Goal: Information Seeking & Learning: Learn about a topic

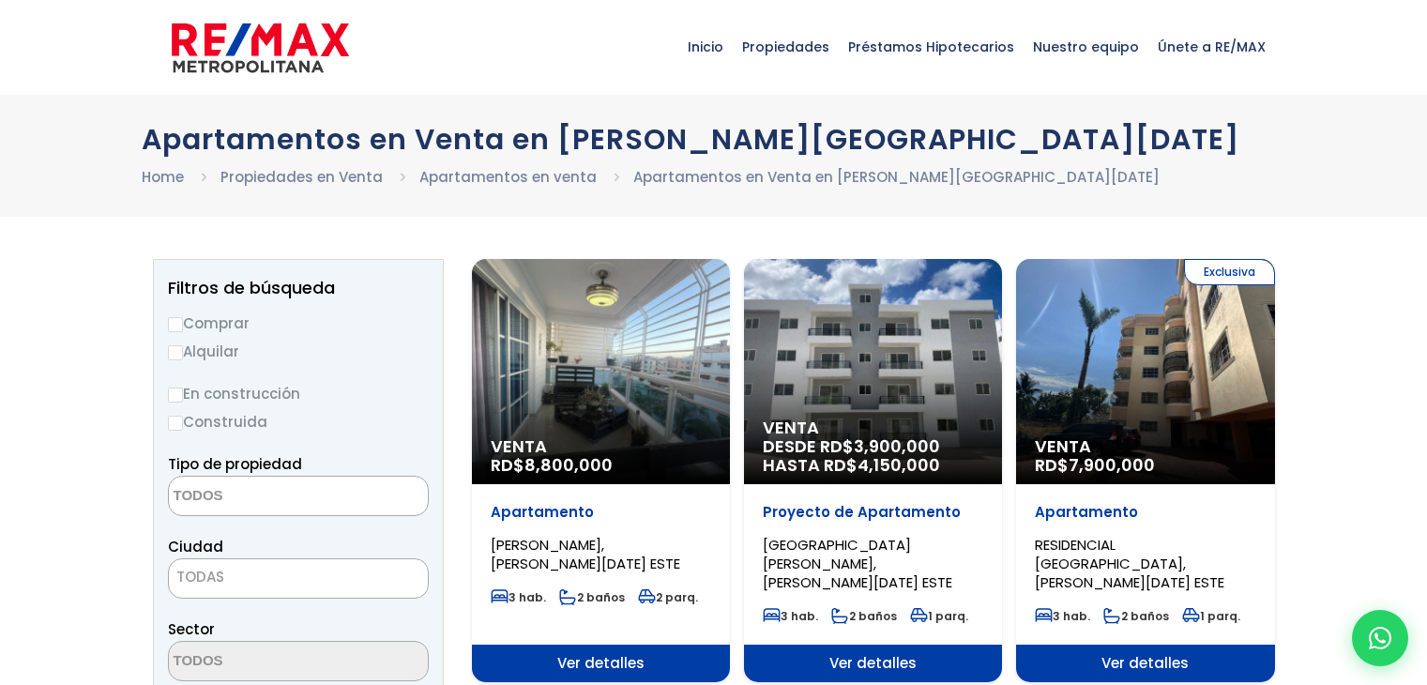
select select
click at [173, 351] on input "Alquilar" at bounding box center [175, 352] width 15 height 15
radio input "true"
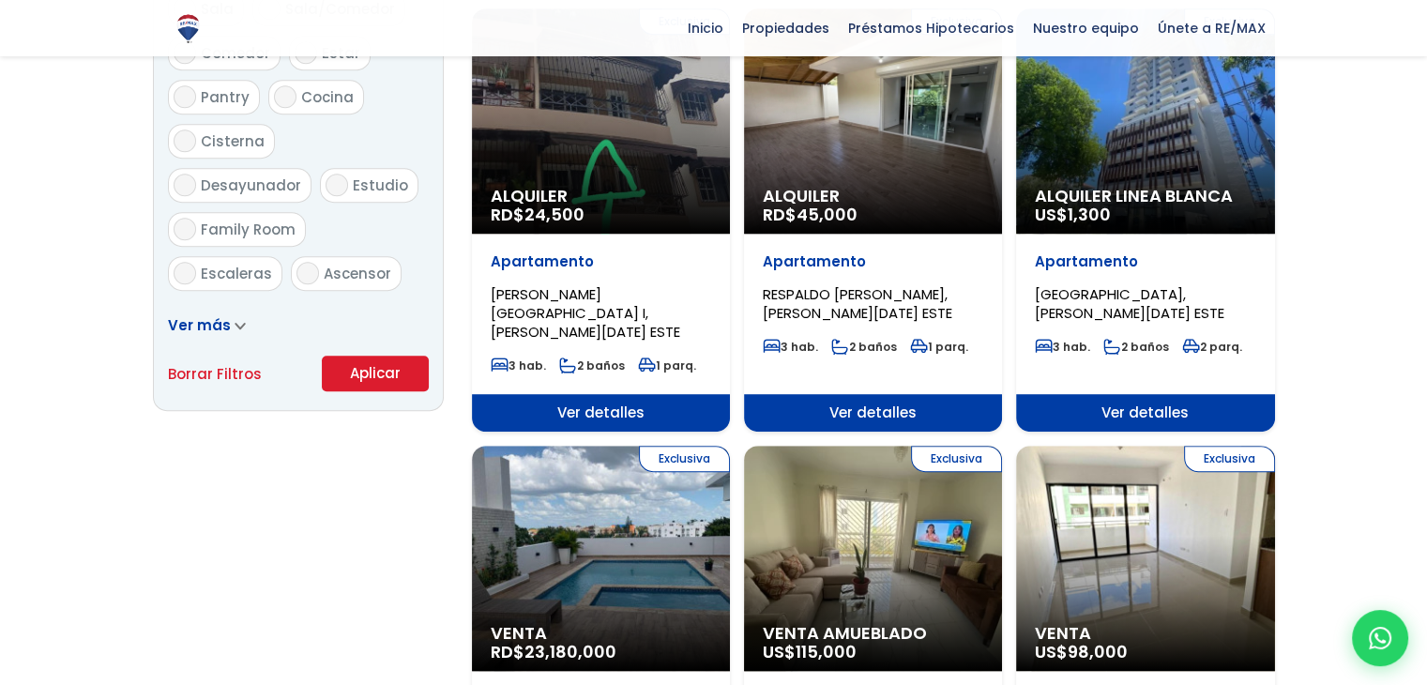
scroll to position [1126, 0]
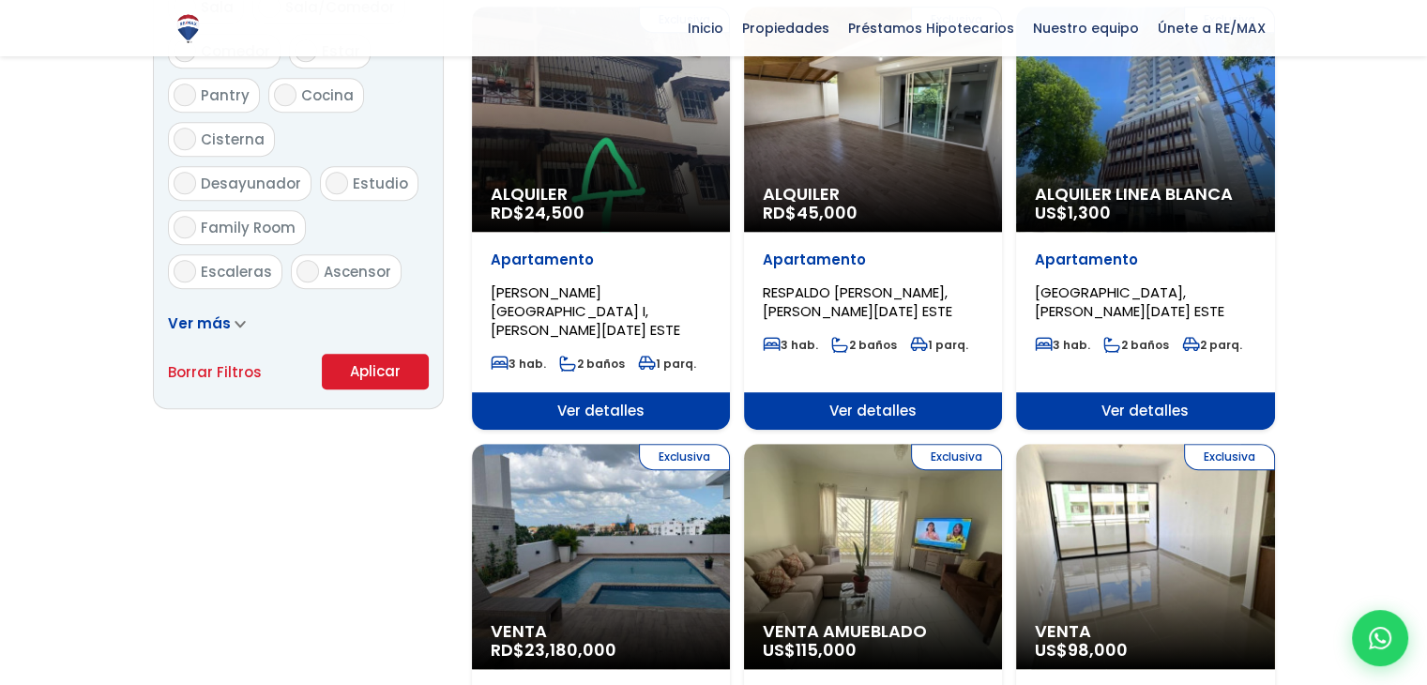
click at [375, 363] on button "Aplicar" at bounding box center [375, 372] width 107 height 36
click at [381, 373] on button "Aplicar" at bounding box center [375, 372] width 107 height 36
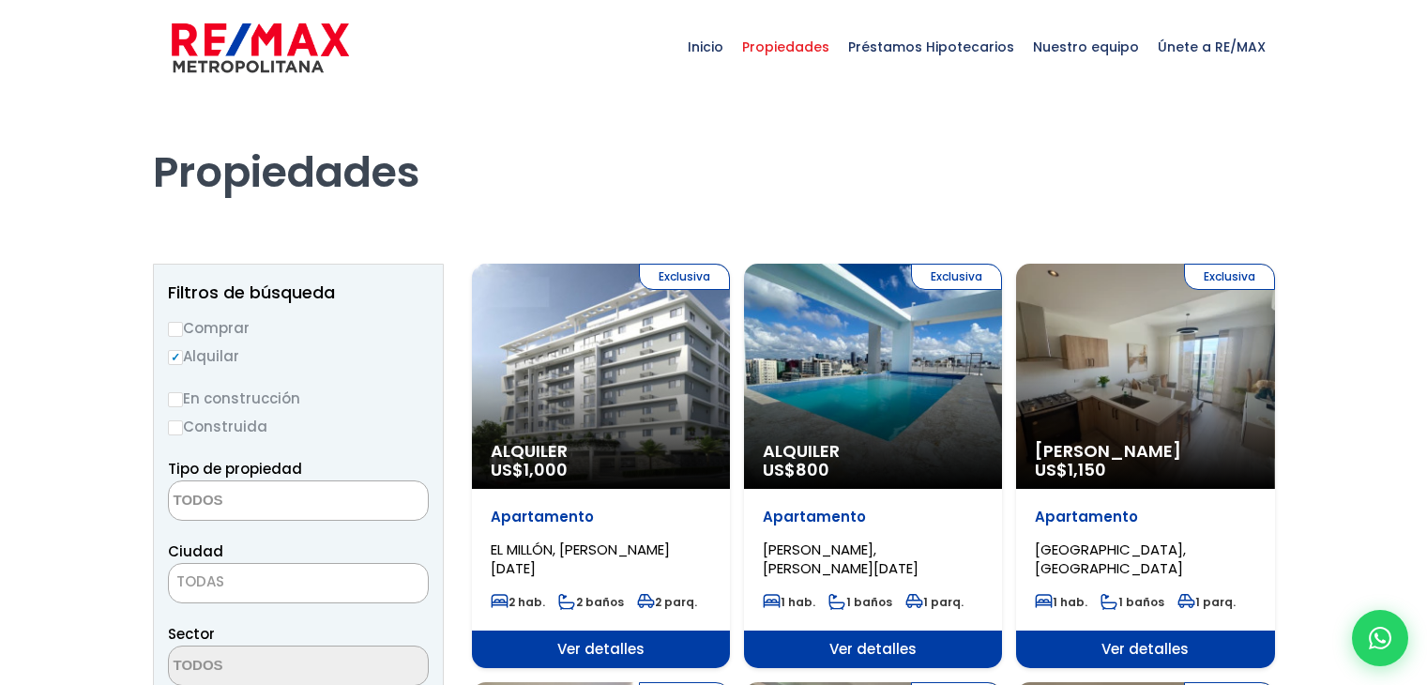
select select
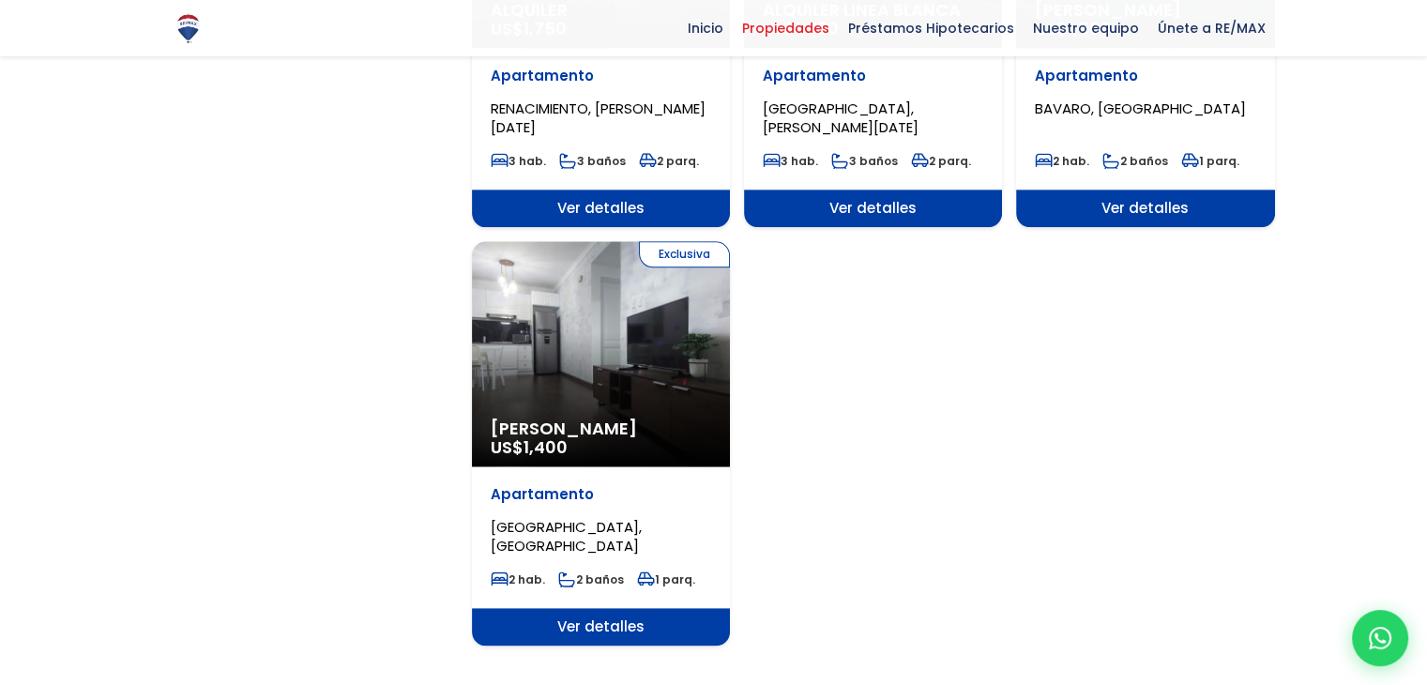
scroll to position [2252, 0]
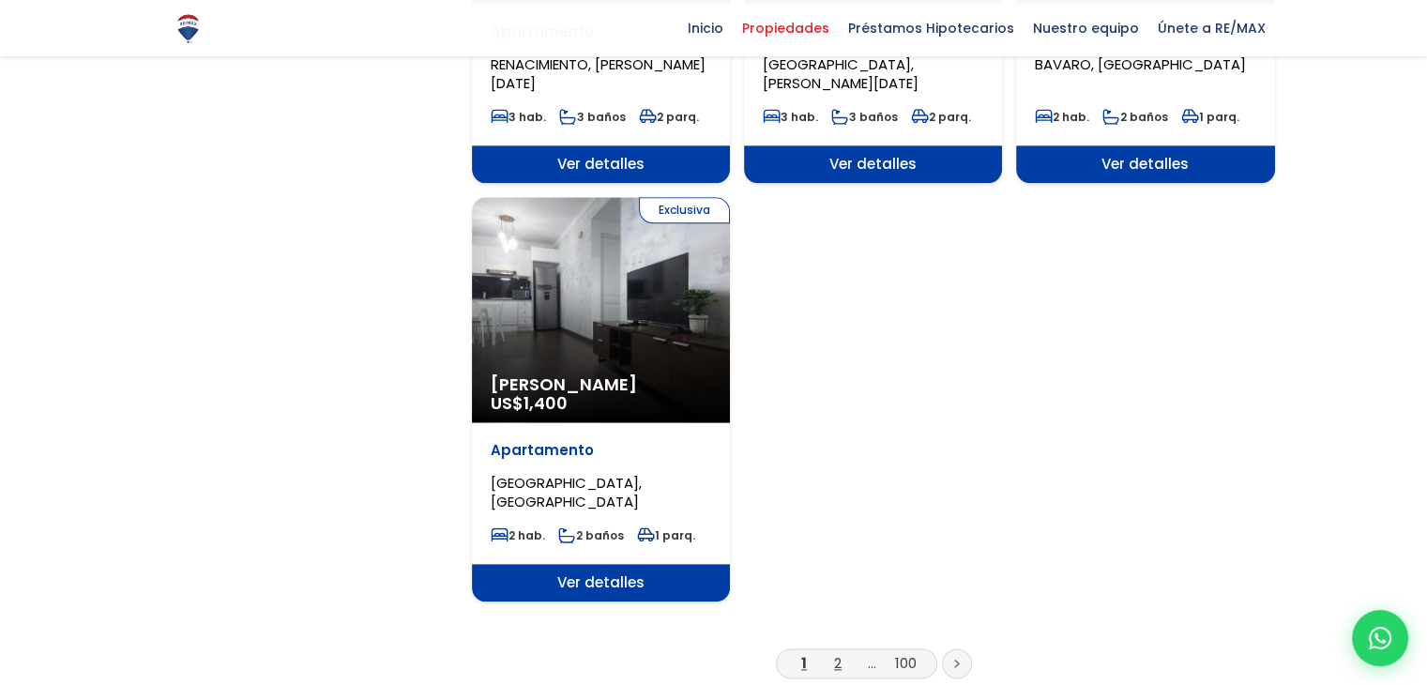
click at [841, 653] on link "2" at bounding box center [838, 663] width 8 height 20
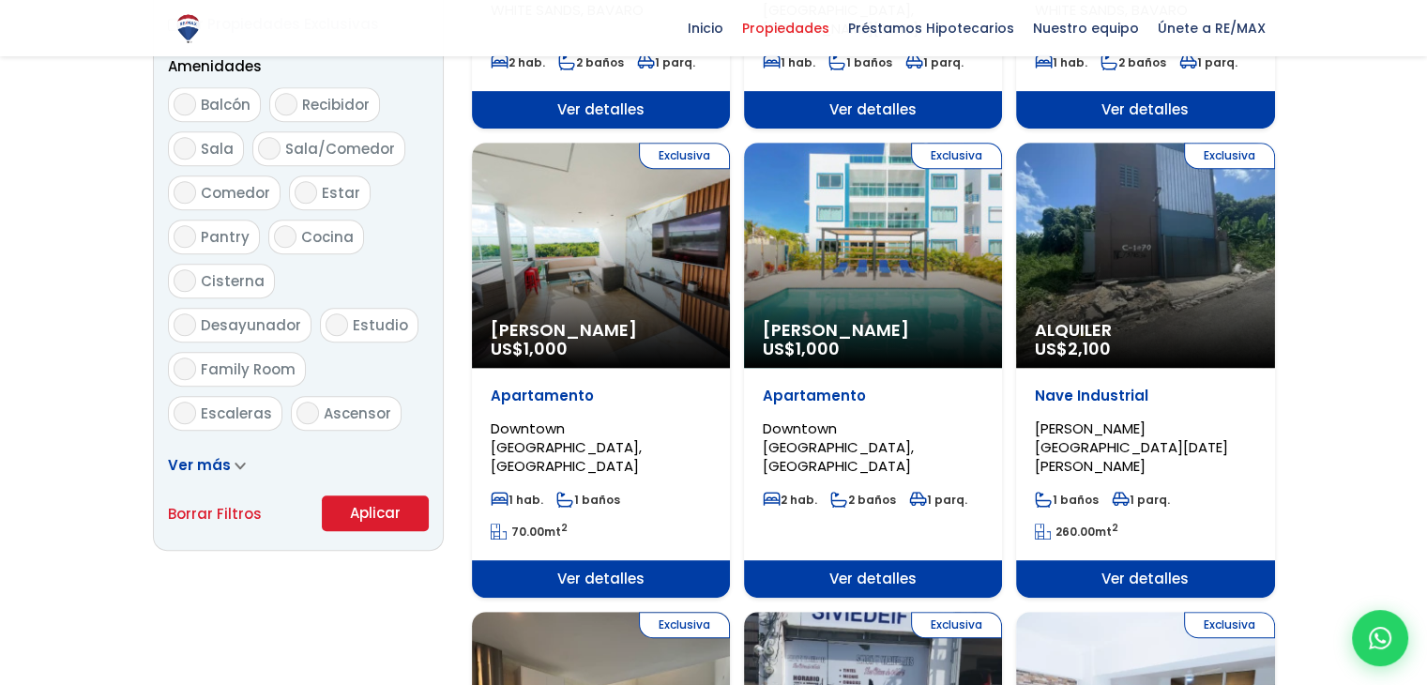
scroll to position [1032, 0]
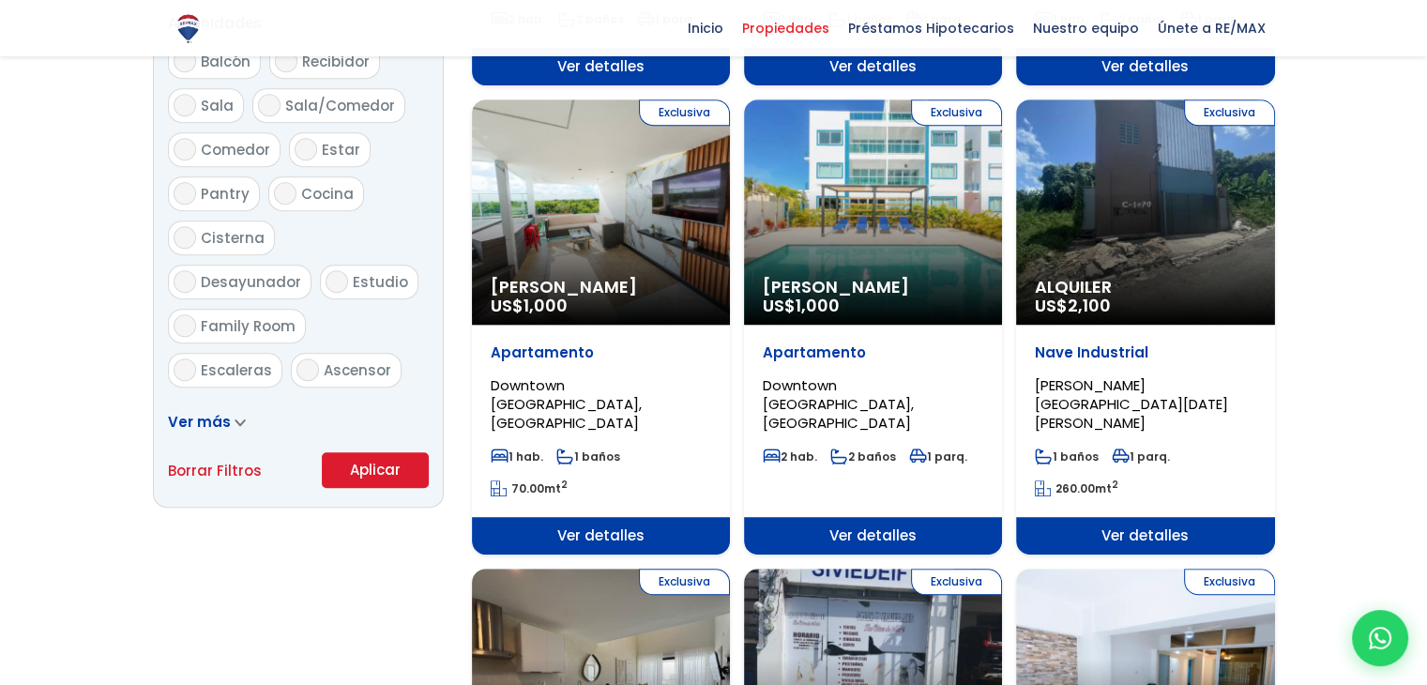
click at [235, 418] on icon at bounding box center [240, 422] width 11 height 8
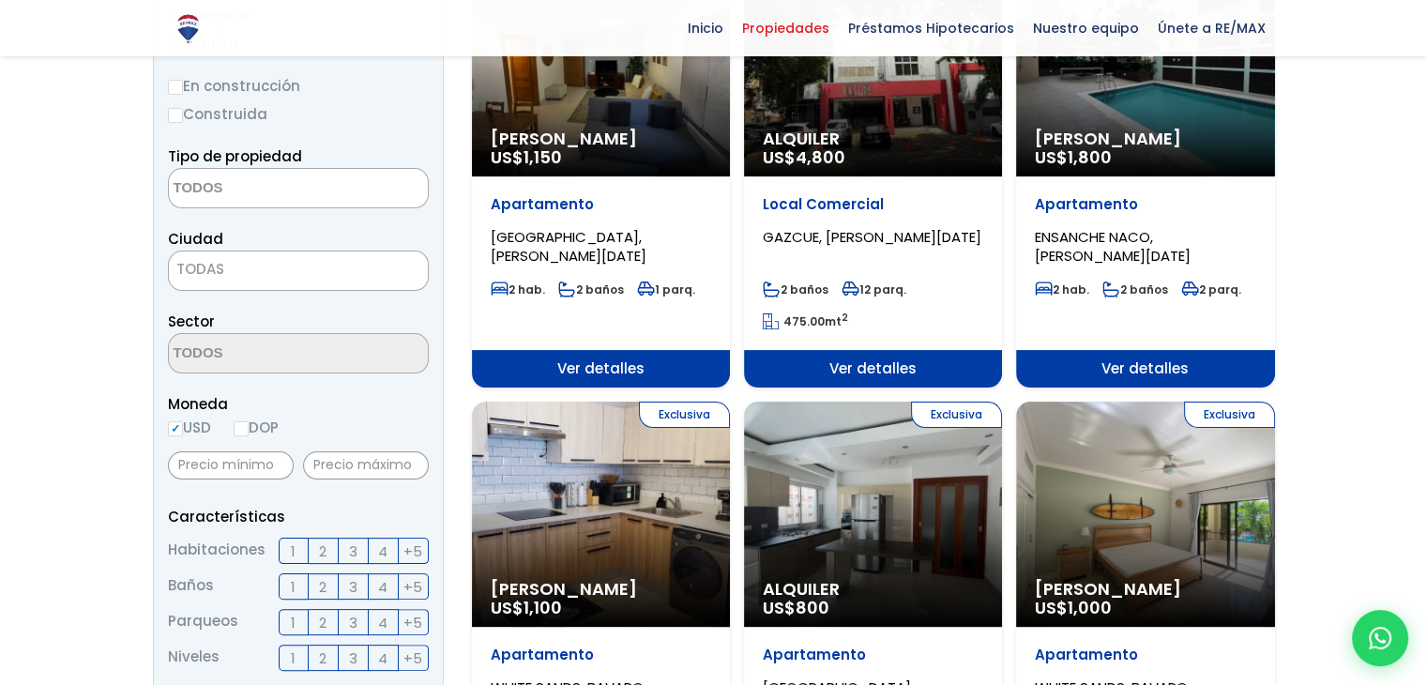
scroll to position [281, 0]
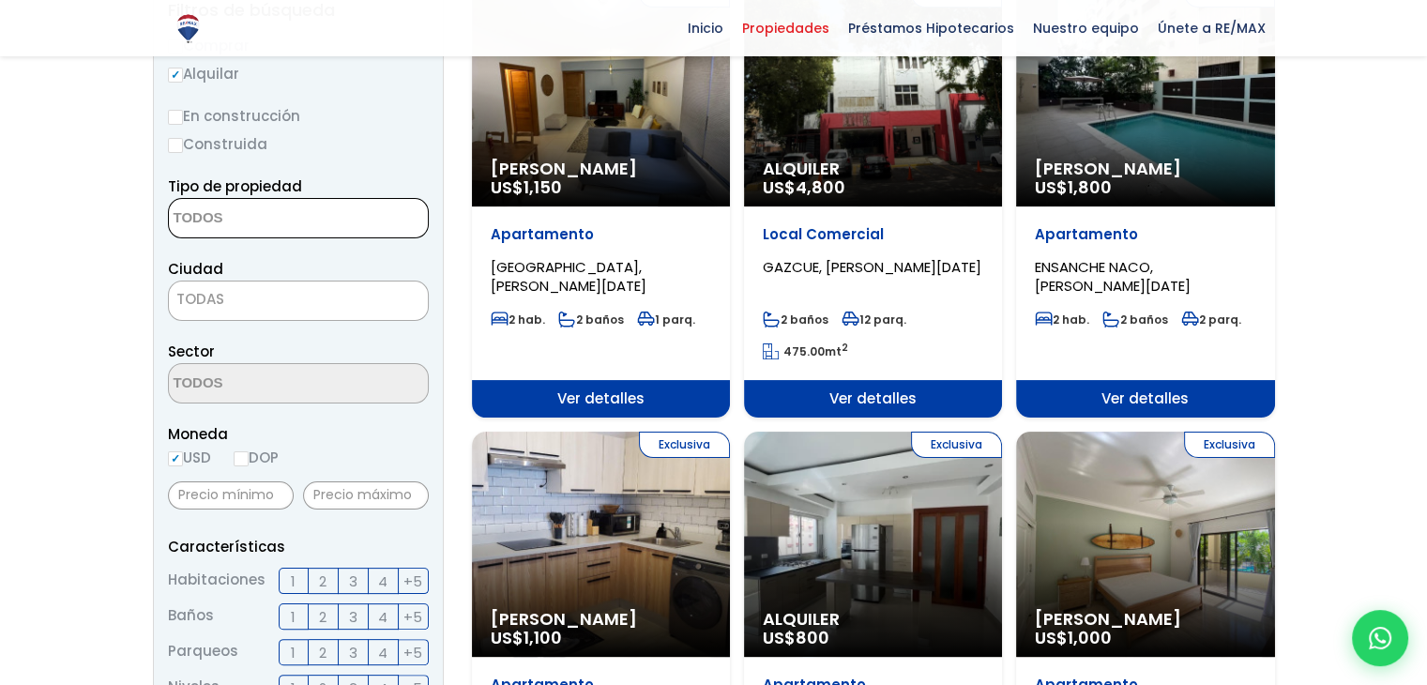
click at [246, 215] on textarea "Search" at bounding box center [260, 219] width 182 height 40
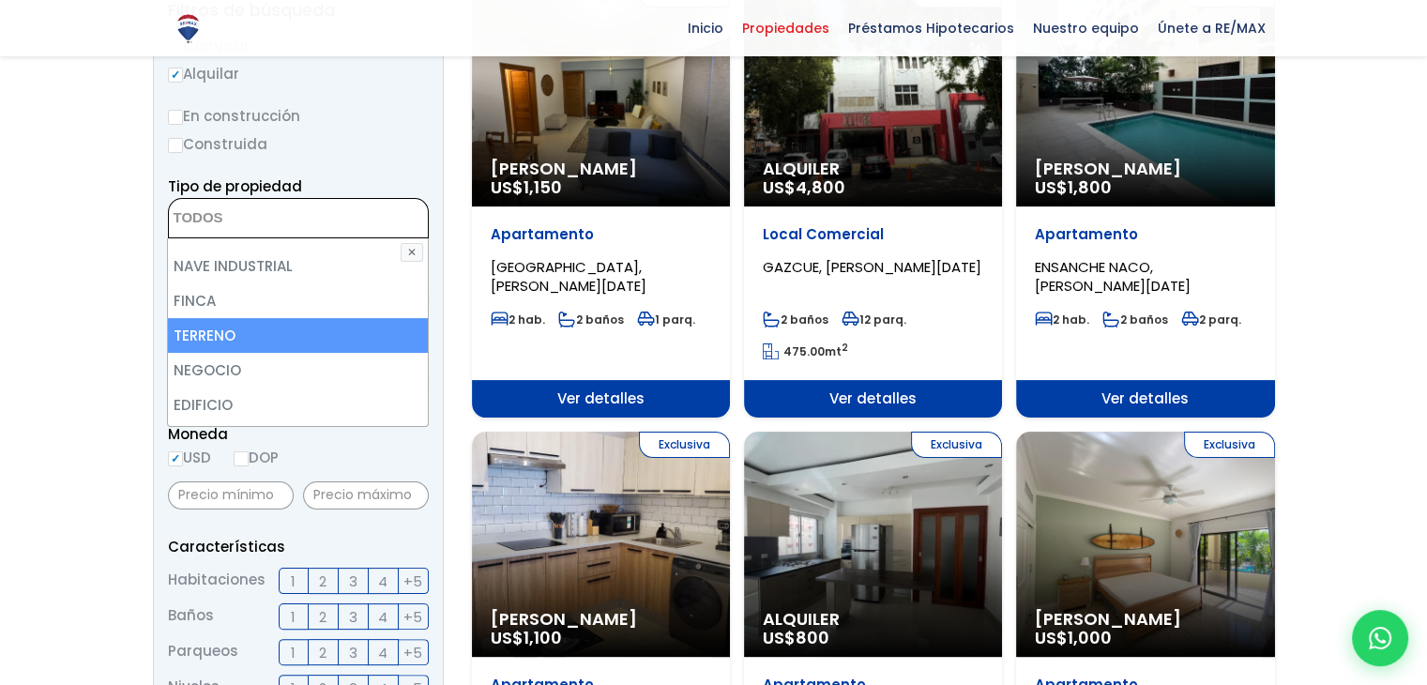
scroll to position [0, 0]
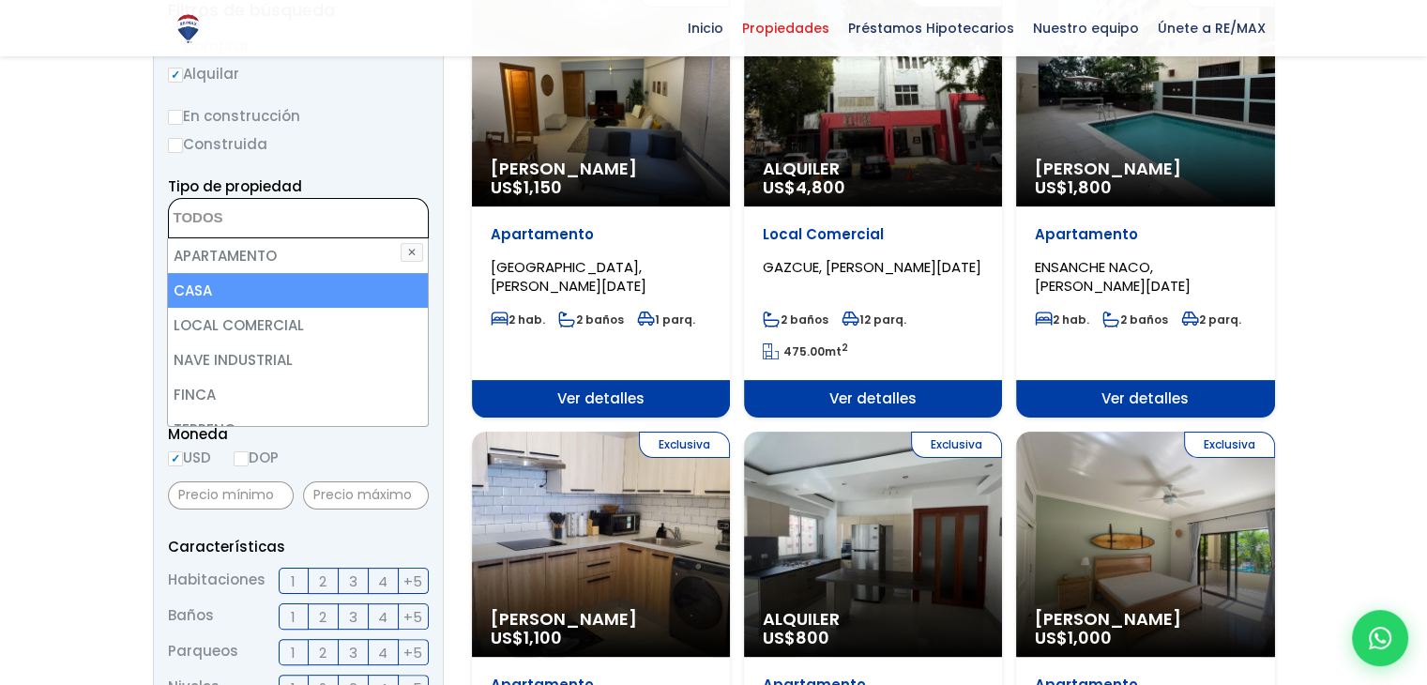
click at [195, 292] on li "CASA" at bounding box center [297, 290] width 259 height 35
select select "house"
click at [216, 286] on li "CASA" at bounding box center [297, 290] width 259 height 35
click at [213, 295] on li "CASA" at bounding box center [297, 290] width 259 height 35
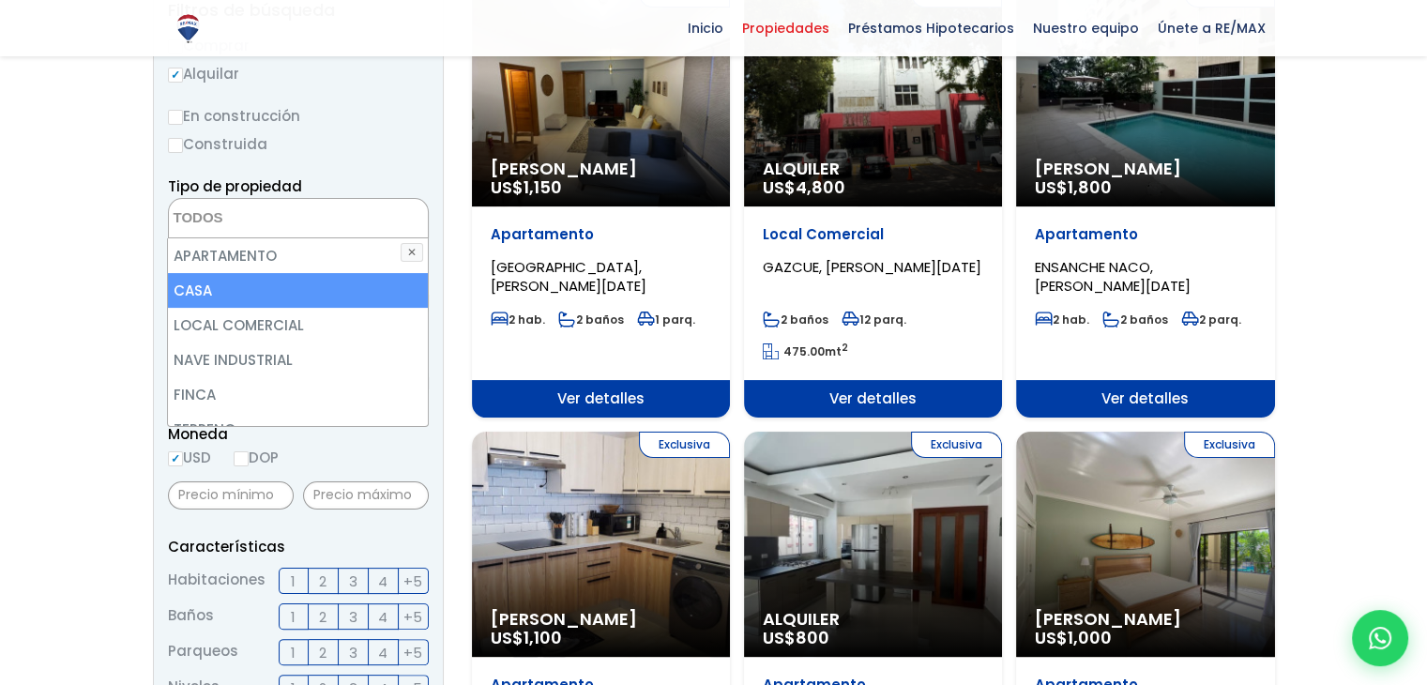
select select "house"
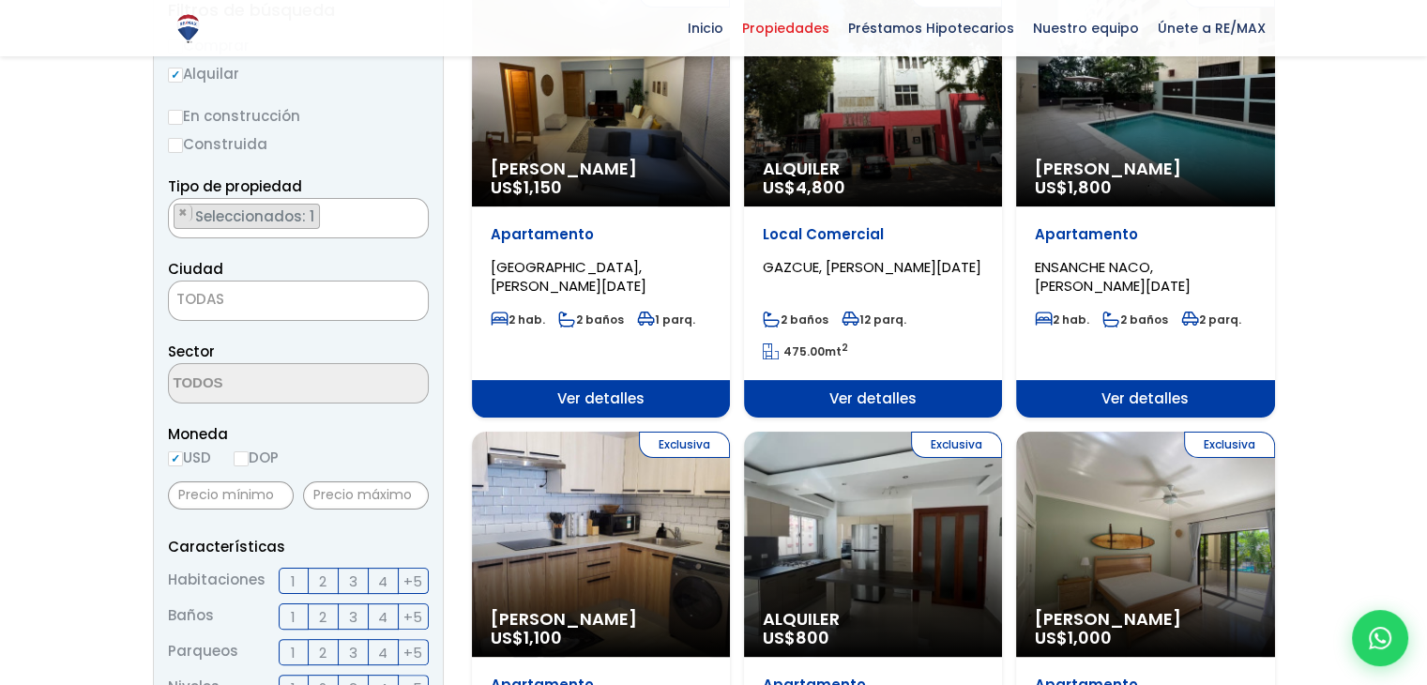
click at [327, 452] on div "Moneda USD DOP" at bounding box center [298, 448] width 261 height 52
click at [243, 458] on input "DOP" at bounding box center [241, 458] width 15 height 15
radio input "true"
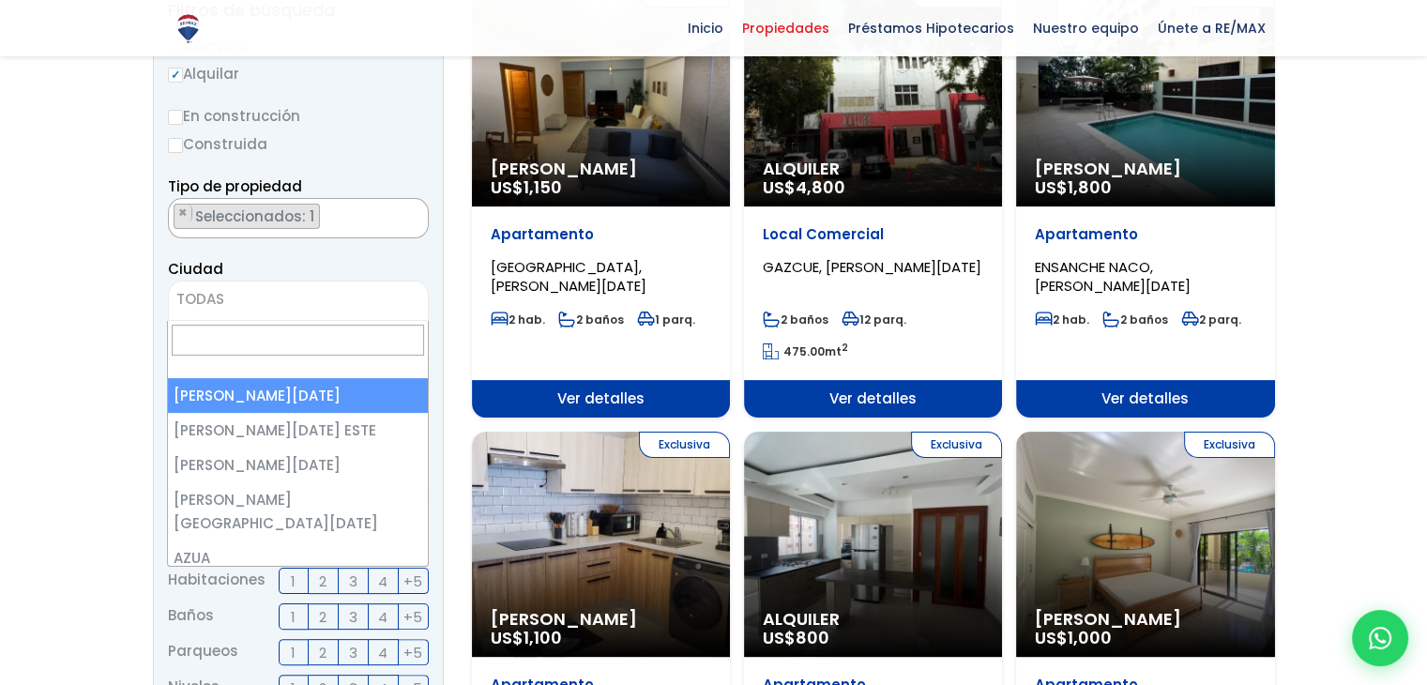
click at [231, 287] on span "TODAS" at bounding box center [298, 299] width 259 height 26
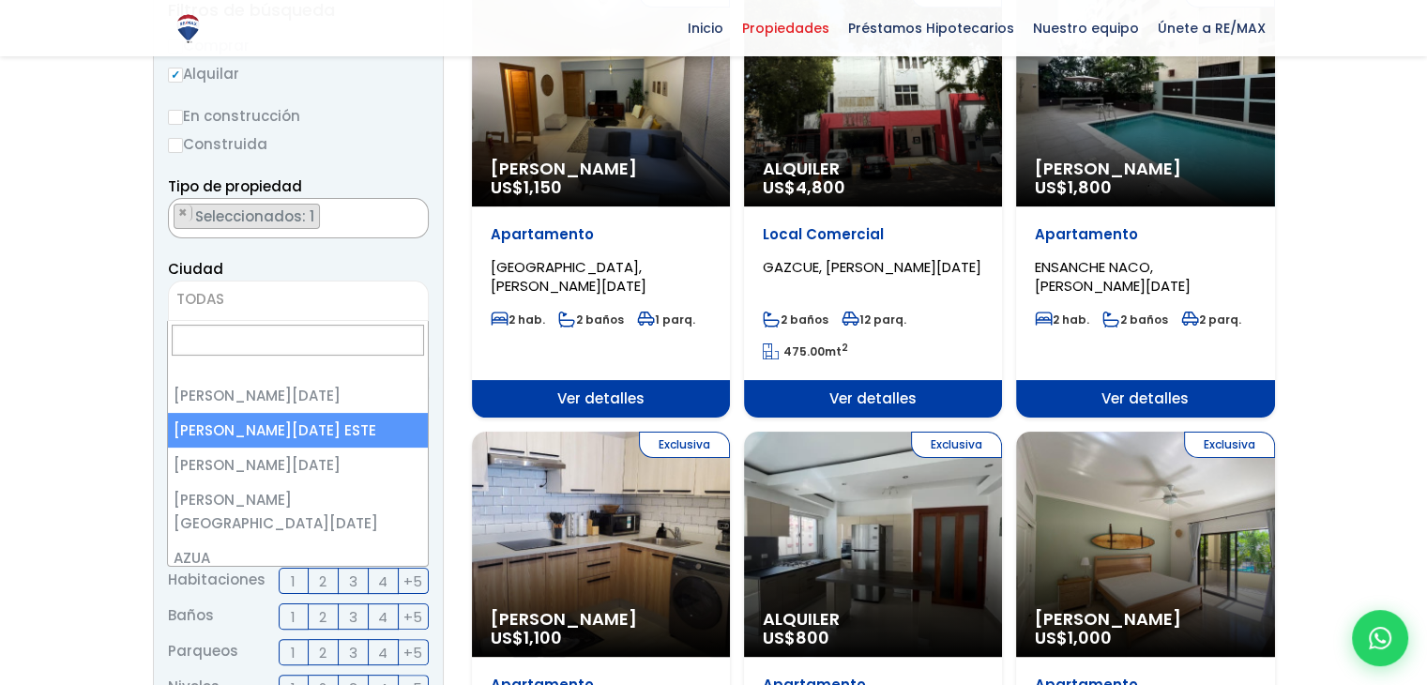
select select "148"
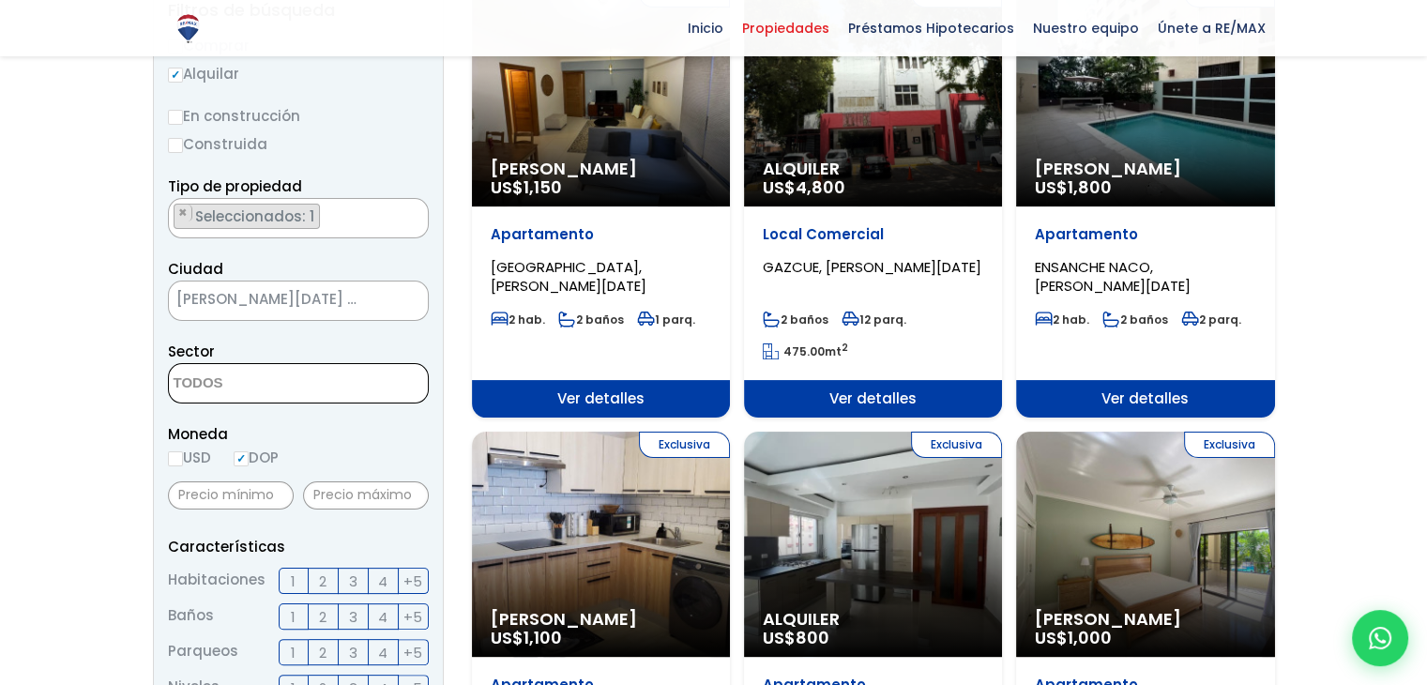
click at [361, 389] on span at bounding box center [298, 383] width 261 height 40
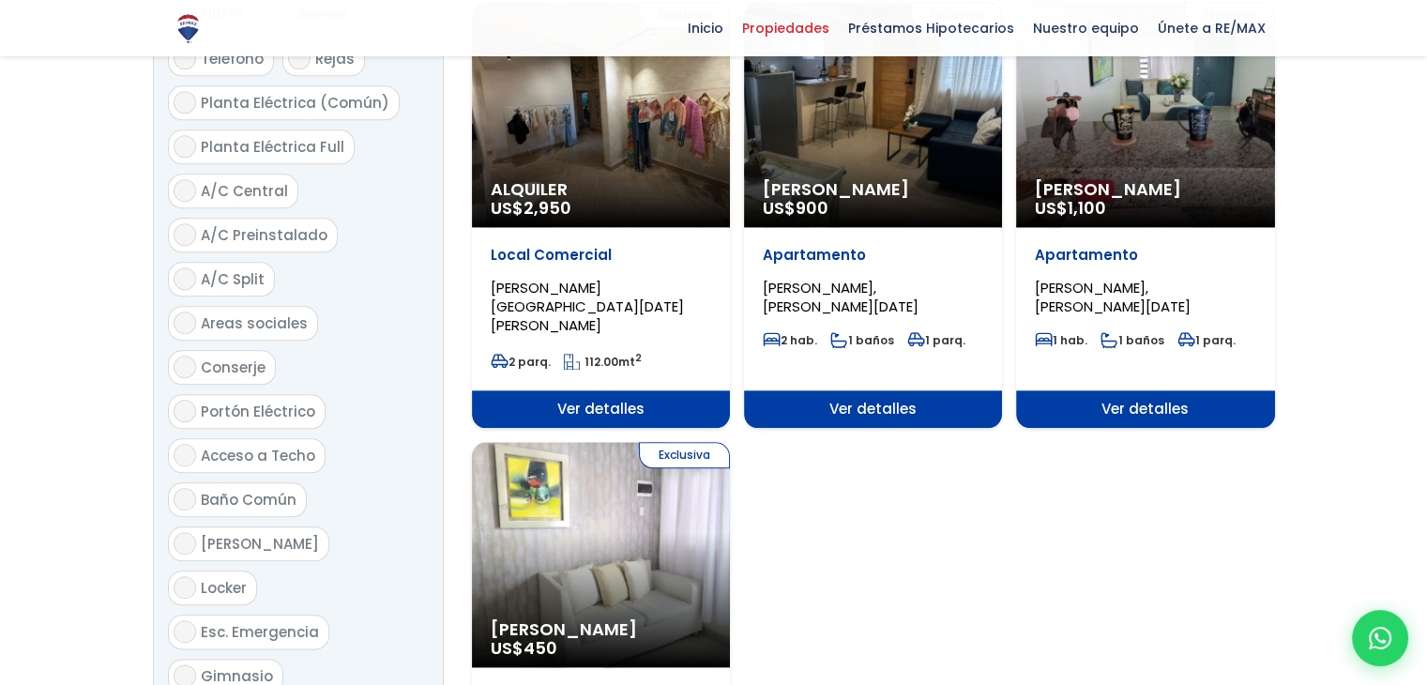
scroll to position [2158, 0]
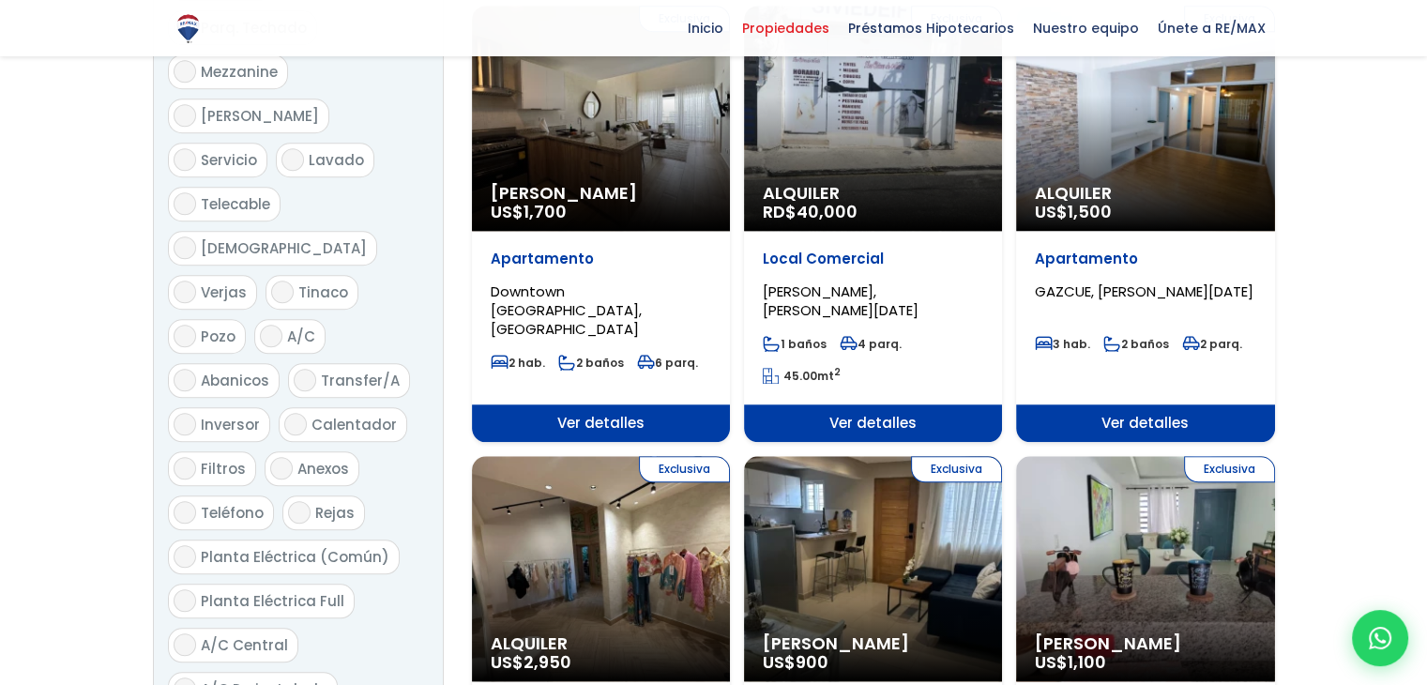
click at [405, 491] on form "Comprar Alquilar En construcción Construida Tipo de propiedad APARTAMENTO CASA …" at bounding box center [298, 9] width 261 height 2578
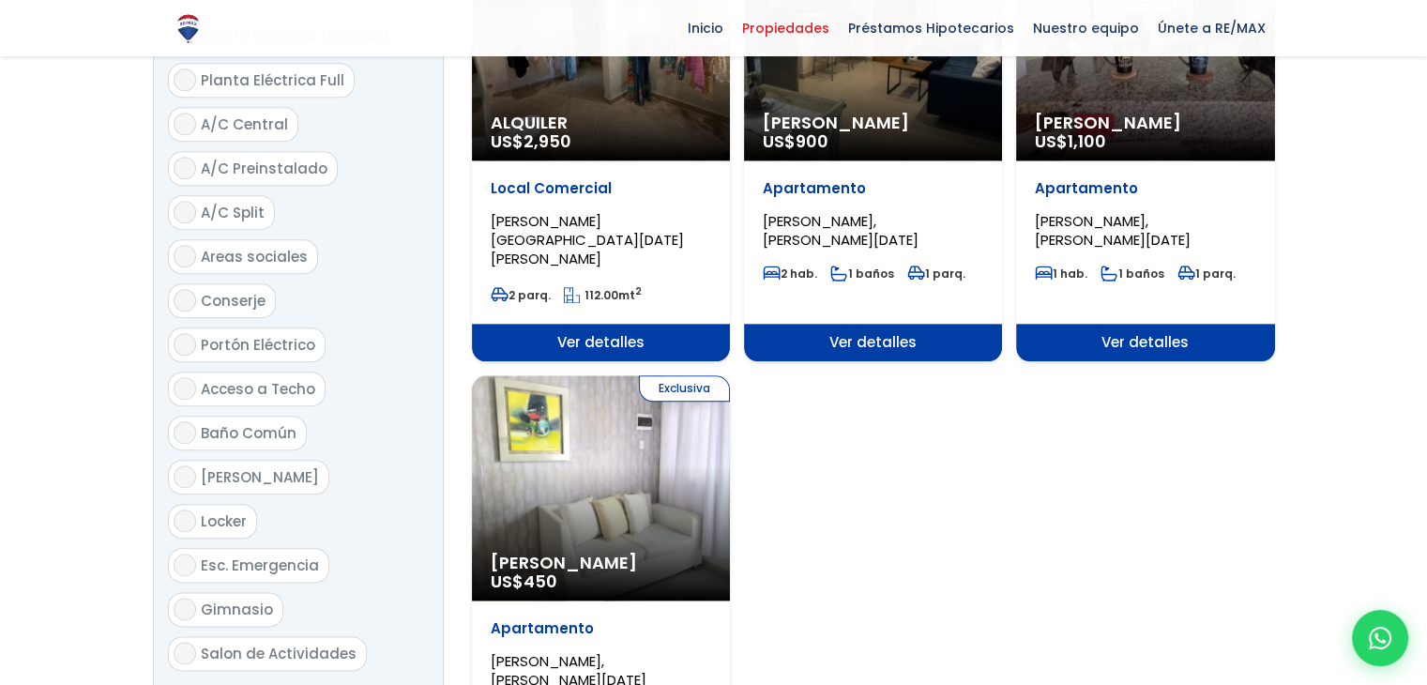
scroll to position [2142, 0]
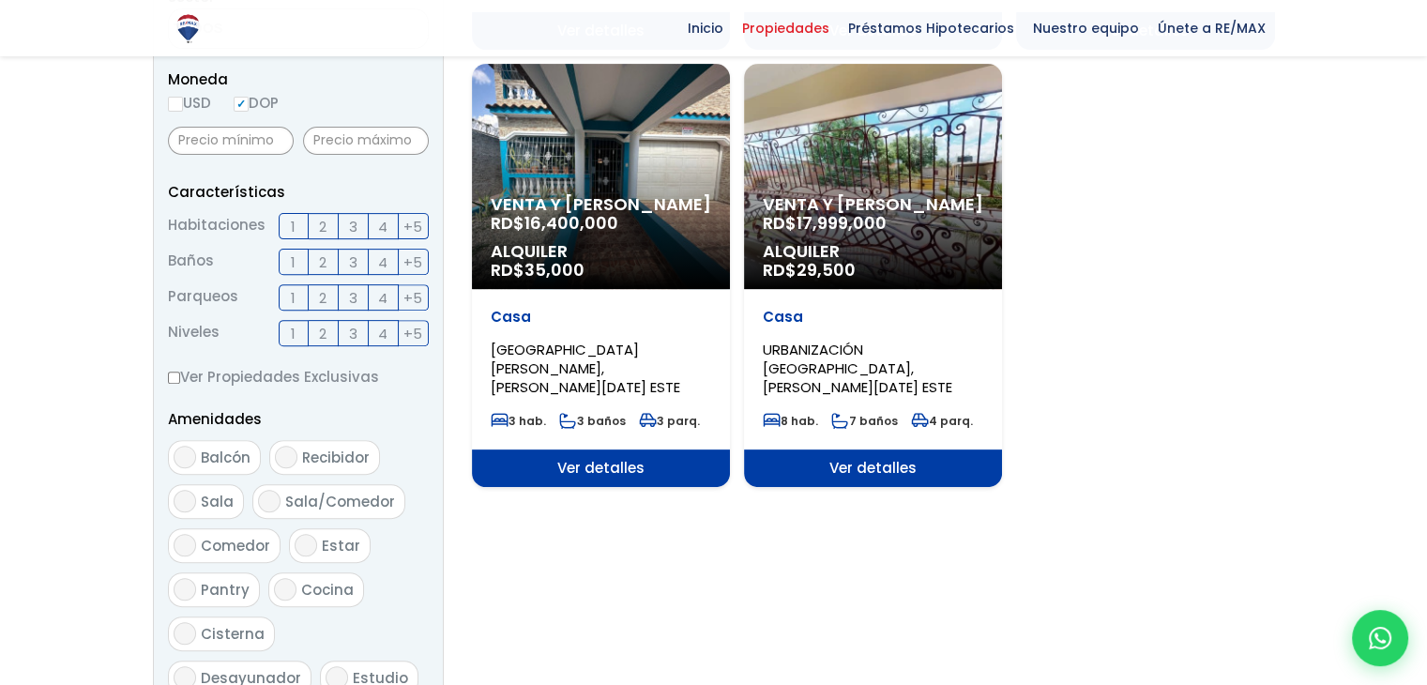
scroll to position [751, 0]
